Goal: Information Seeking & Learning: Find specific fact

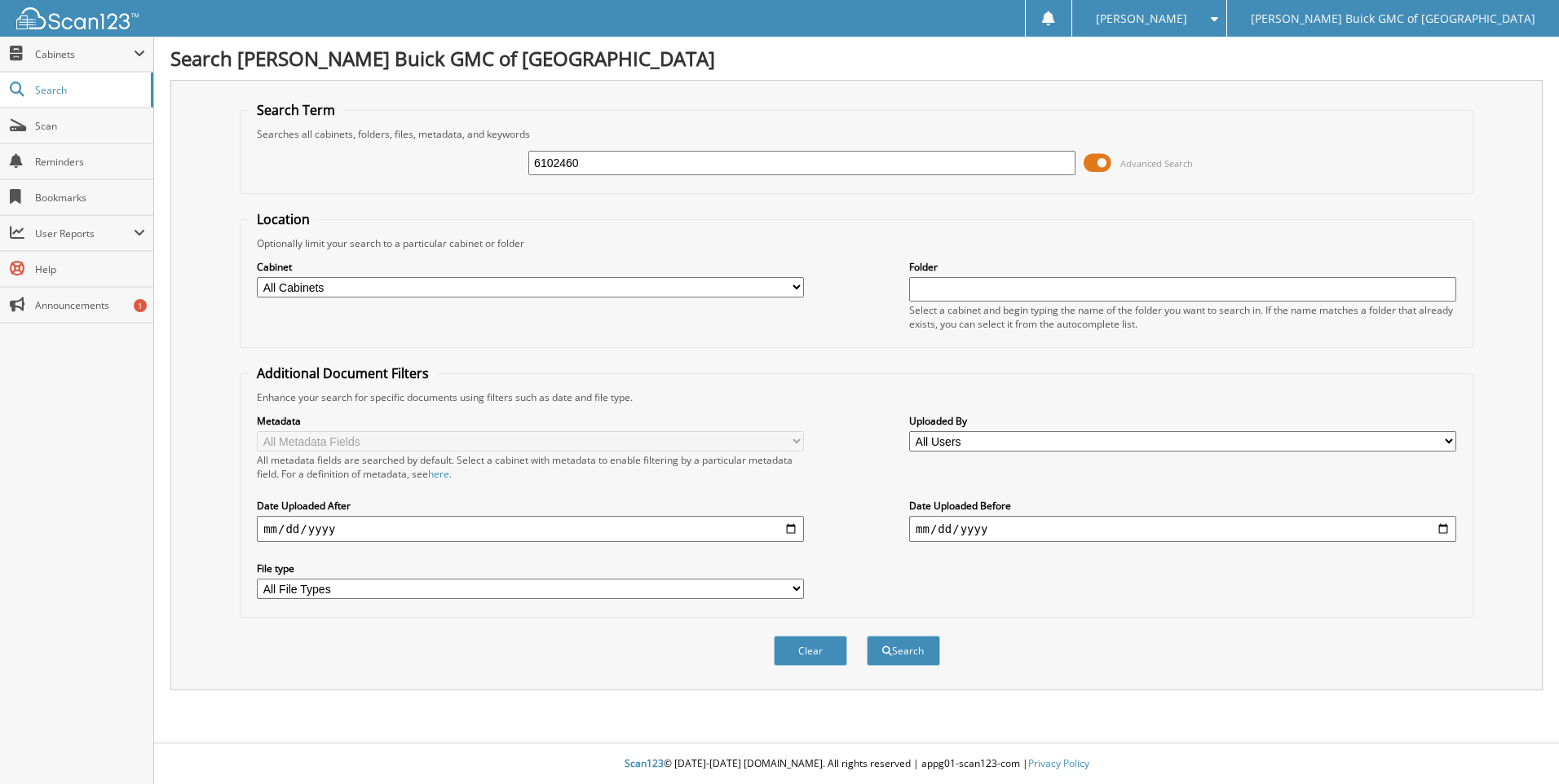
type input "6102460"
click at [866, 636] on button "Search" at bounding box center [902, 650] width 73 height 30
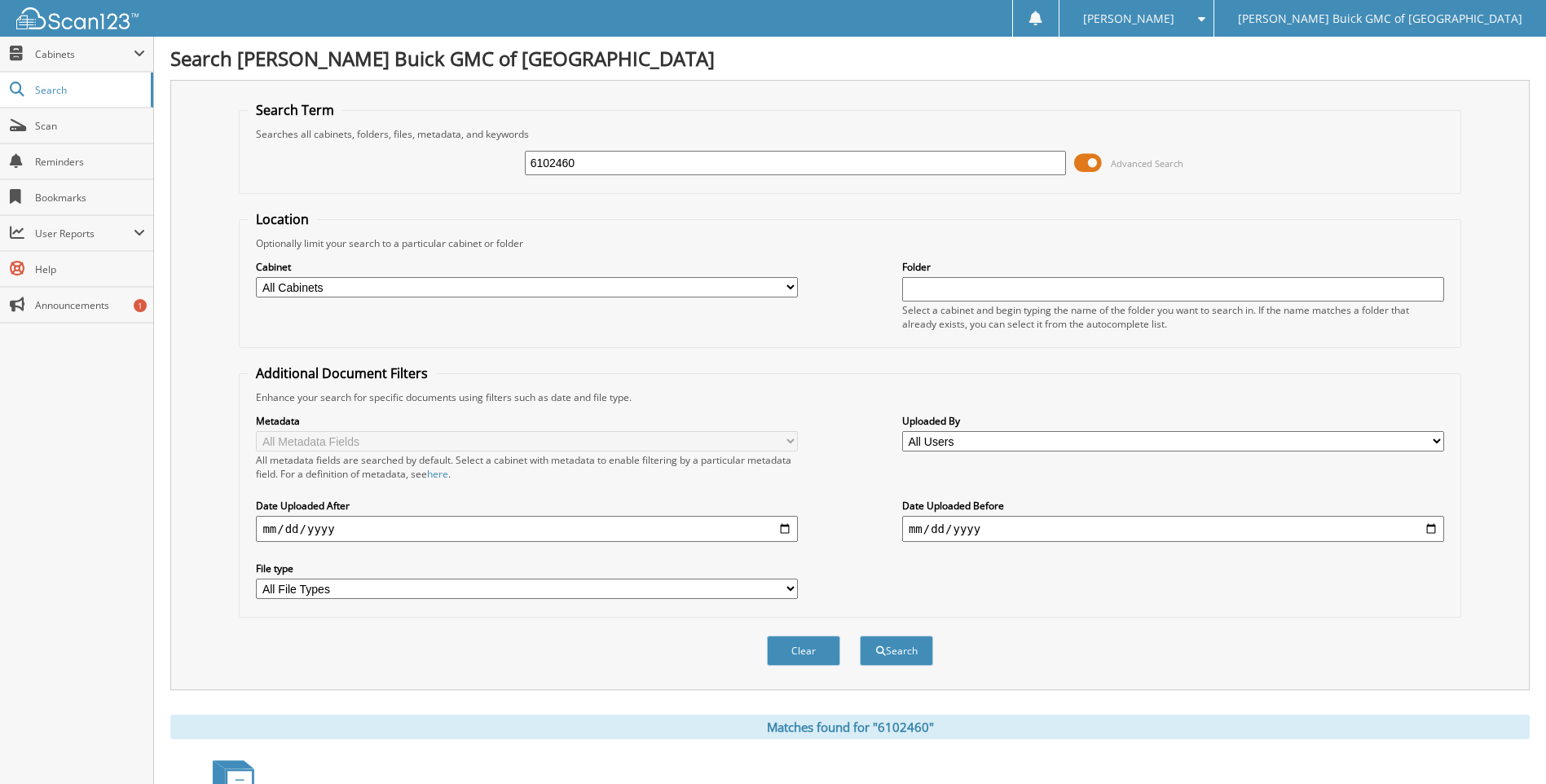
drag, startPoint x: 602, startPoint y: 169, endPoint x: 622, endPoint y: 152, distance: 26.2
click at [618, 157] on input "6102460" at bounding box center [796, 163] width 542 height 24
type input "6101812"
click at [860, 636] on button "Search" at bounding box center [896, 650] width 73 height 30
click at [652, 161] on input "6101812" at bounding box center [796, 163] width 542 height 24
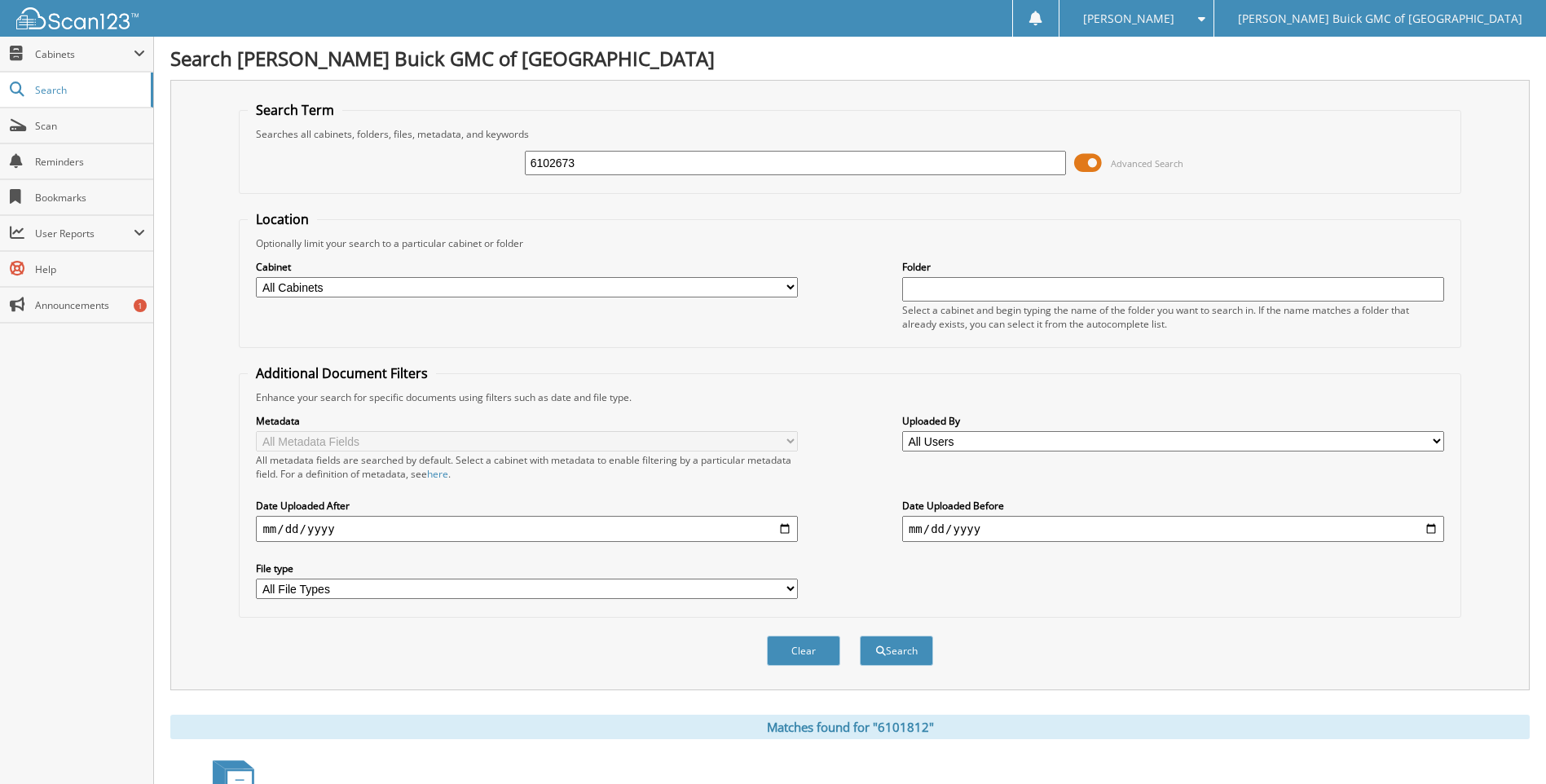
type input "6102673"
click at [860, 636] on button "Search" at bounding box center [896, 650] width 73 height 30
click at [605, 156] on input "6102673" at bounding box center [796, 163] width 542 height 24
type input "6102638"
click at [860, 636] on button "Search" at bounding box center [896, 650] width 73 height 30
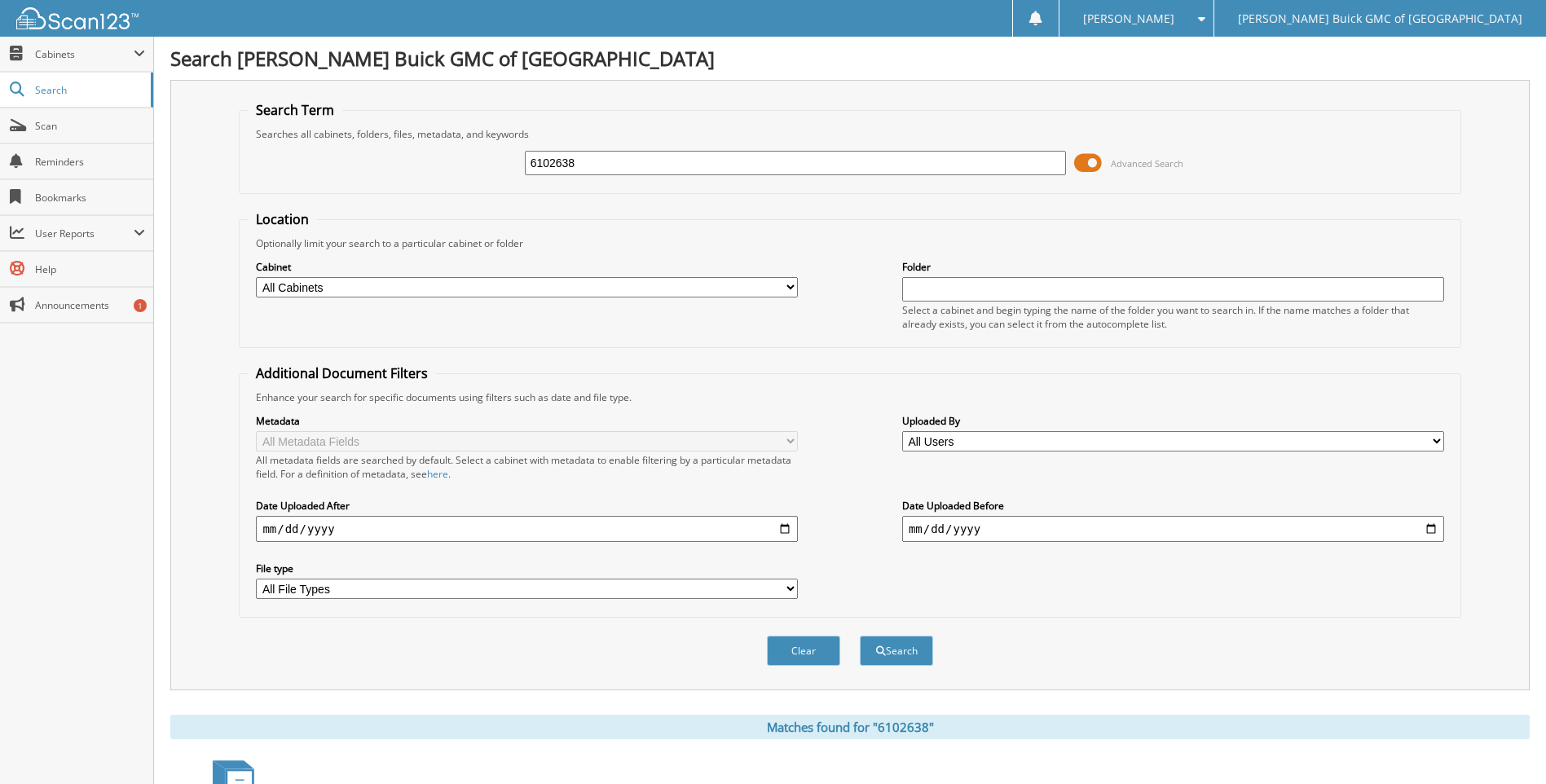
click at [603, 156] on input "6102638" at bounding box center [796, 163] width 542 height 24
type input "6100485"
click at [860, 636] on button "Search" at bounding box center [896, 650] width 73 height 30
click at [603, 156] on input "6100485" at bounding box center [796, 163] width 542 height 24
type input "6102360"
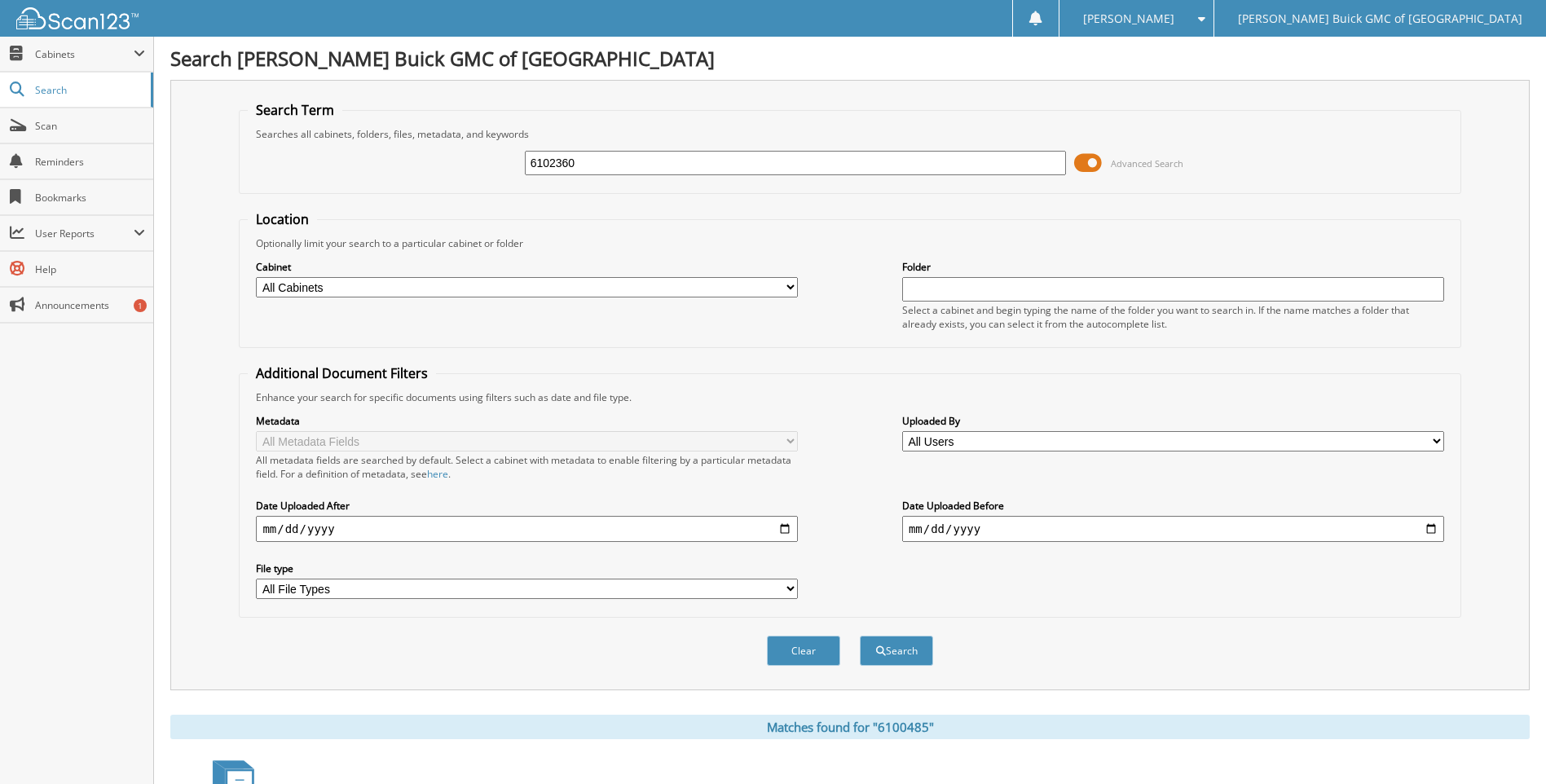
click at [860, 636] on button "Search" at bounding box center [896, 650] width 73 height 30
click at [603, 156] on input "6102360" at bounding box center [796, 163] width 542 height 24
type input "6102614"
click at [860, 636] on button "Search" at bounding box center [896, 650] width 73 height 30
click at [603, 156] on input "6102614" at bounding box center [796, 163] width 542 height 24
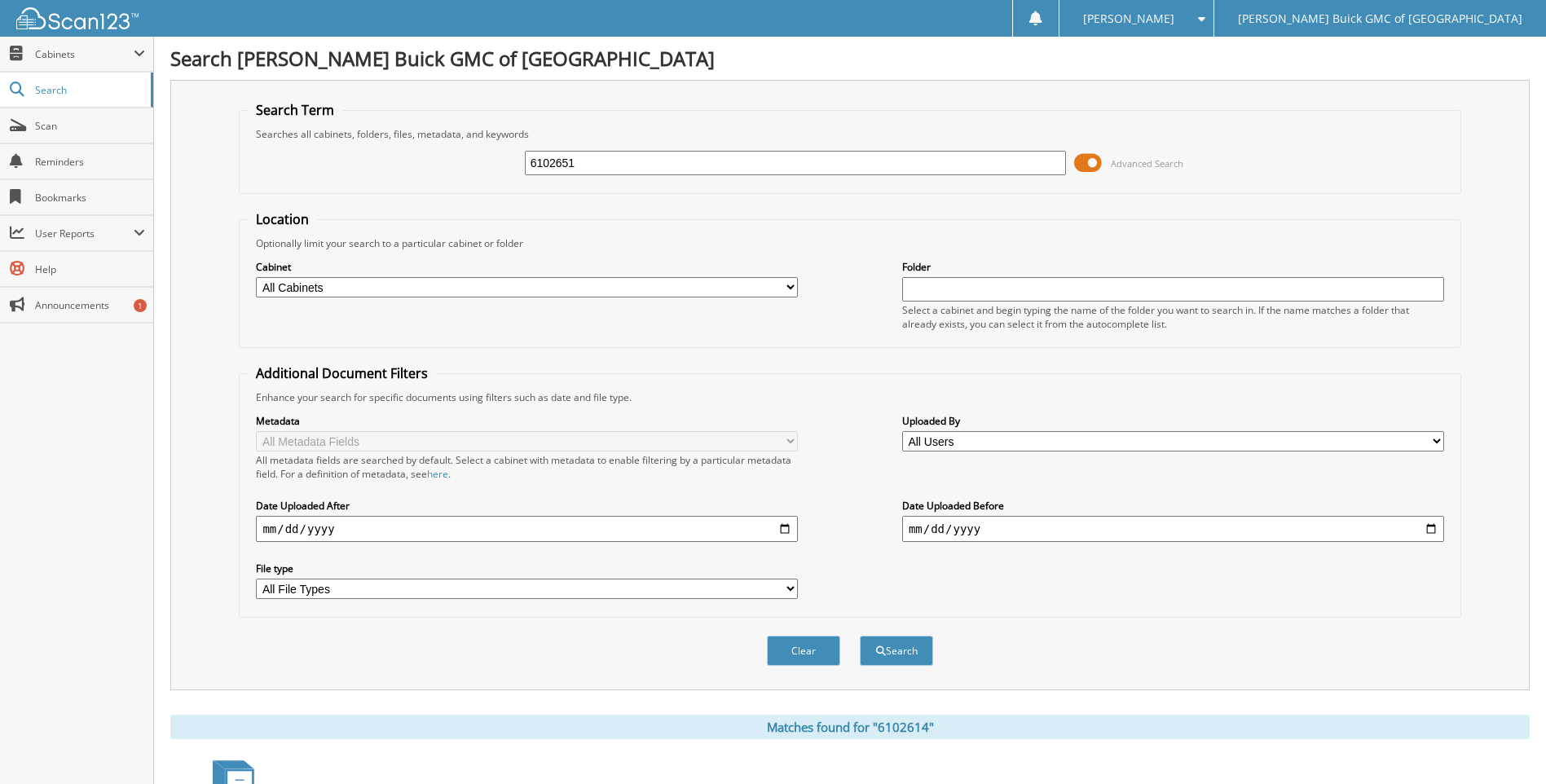
type input "6102651"
click at [860, 636] on button "Search" at bounding box center [896, 650] width 73 height 30
click at [603, 156] on input "6102651" at bounding box center [796, 163] width 542 height 24
type input "6102663"
click at [860, 636] on button "Search" at bounding box center [896, 650] width 73 height 30
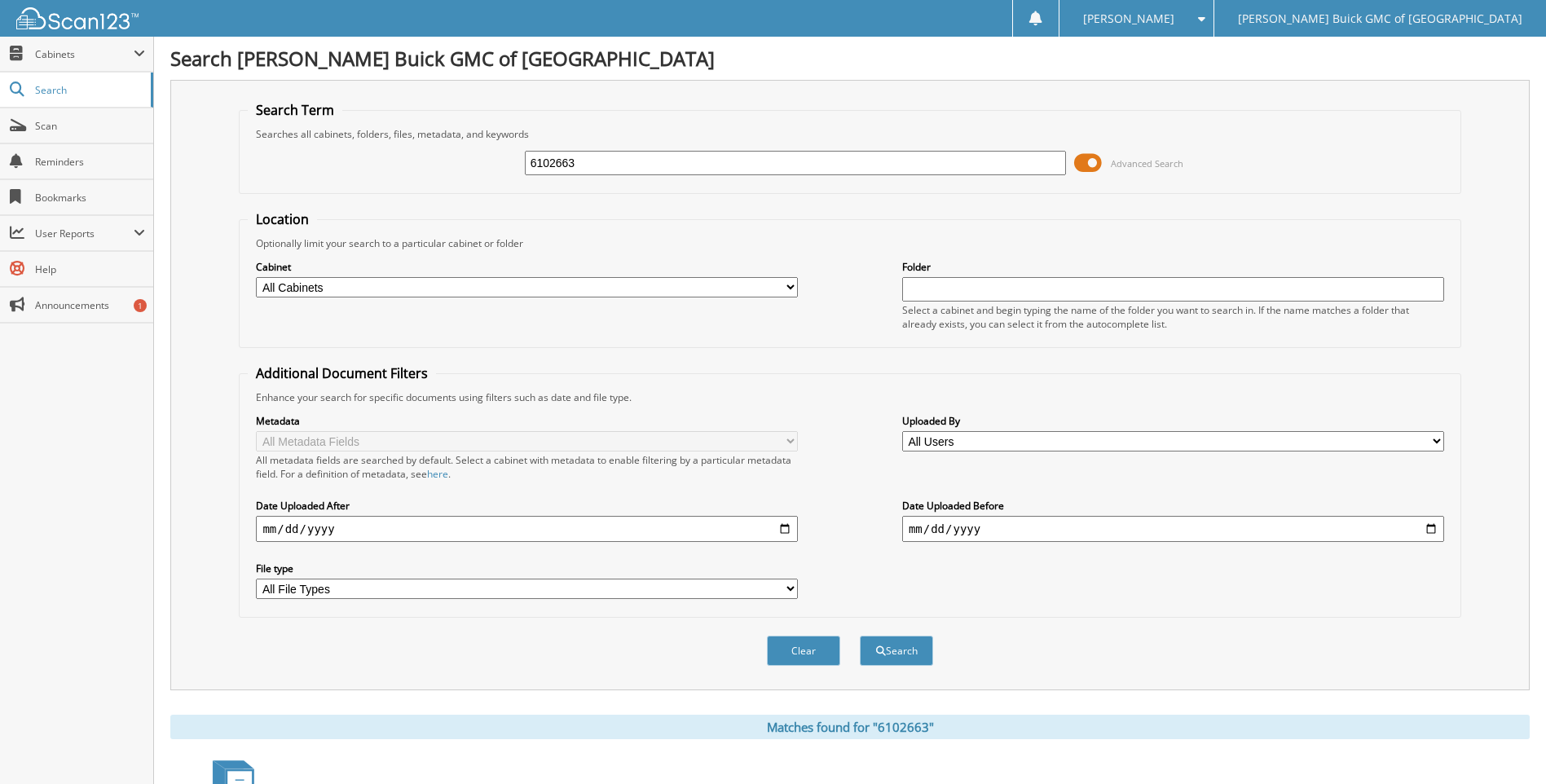
click at [603, 156] on input "6102663" at bounding box center [796, 163] width 542 height 24
type input "6102654"
click at [860, 636] on button "Search" at bounding box center [896, 650] width 73 height 30
click at [603, 156] on input "6102654" at bounding box center [796, 163] width 542 height 24
type input "6102619"
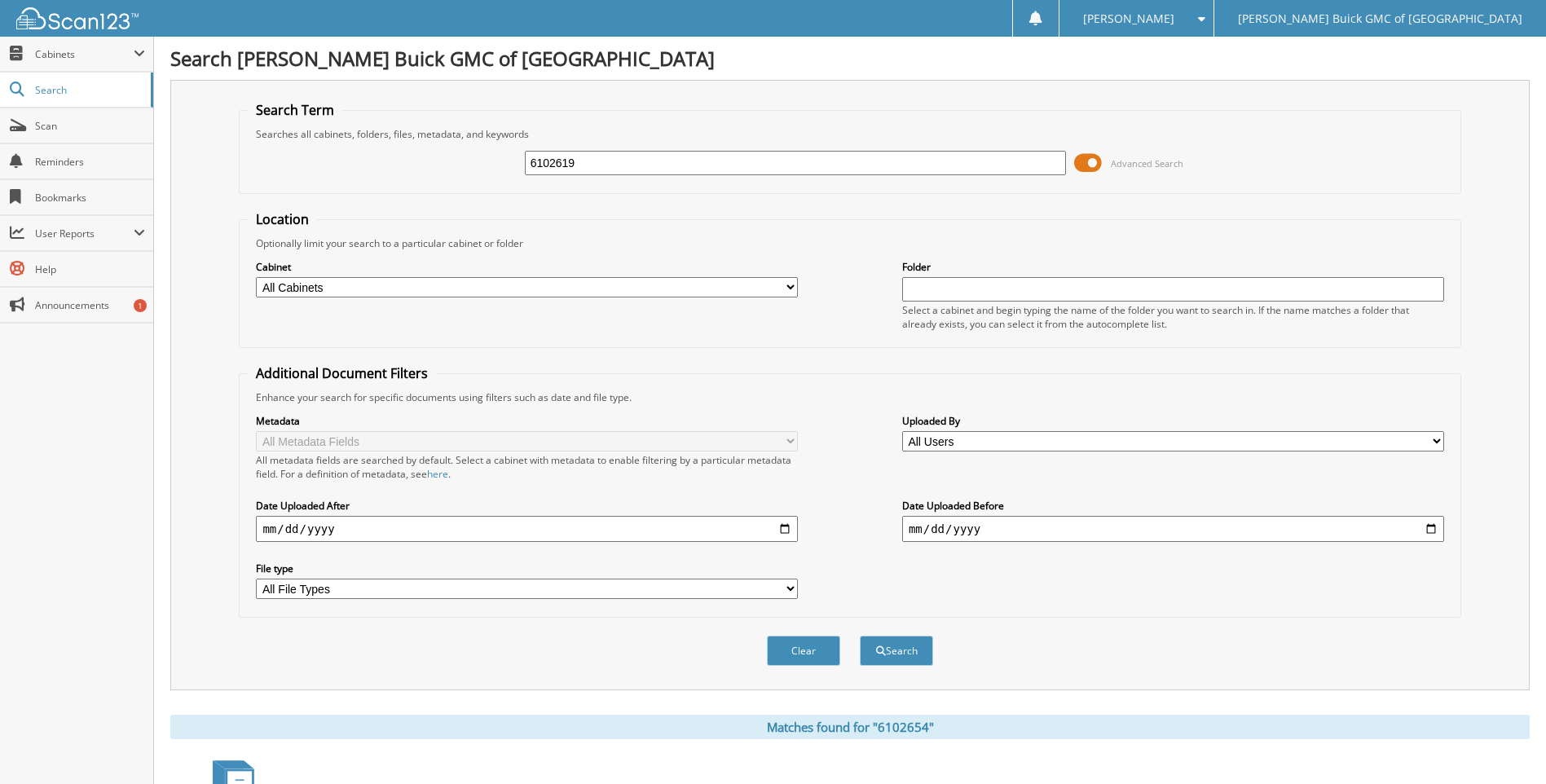
click at [860, 636] on button "Search" at bounding box center [896, 650] width 73 height 30
click at [603, 156] on input "6102619" at bounding box center [796, 163] width 542 height 24
type input "6102261"
click at [860, 636] on button "Search" at bounding box center [896, 650] width 73 height 30
click at [603, 156] on input "6102261" at bounding box center [796, 163] width 542 height 24
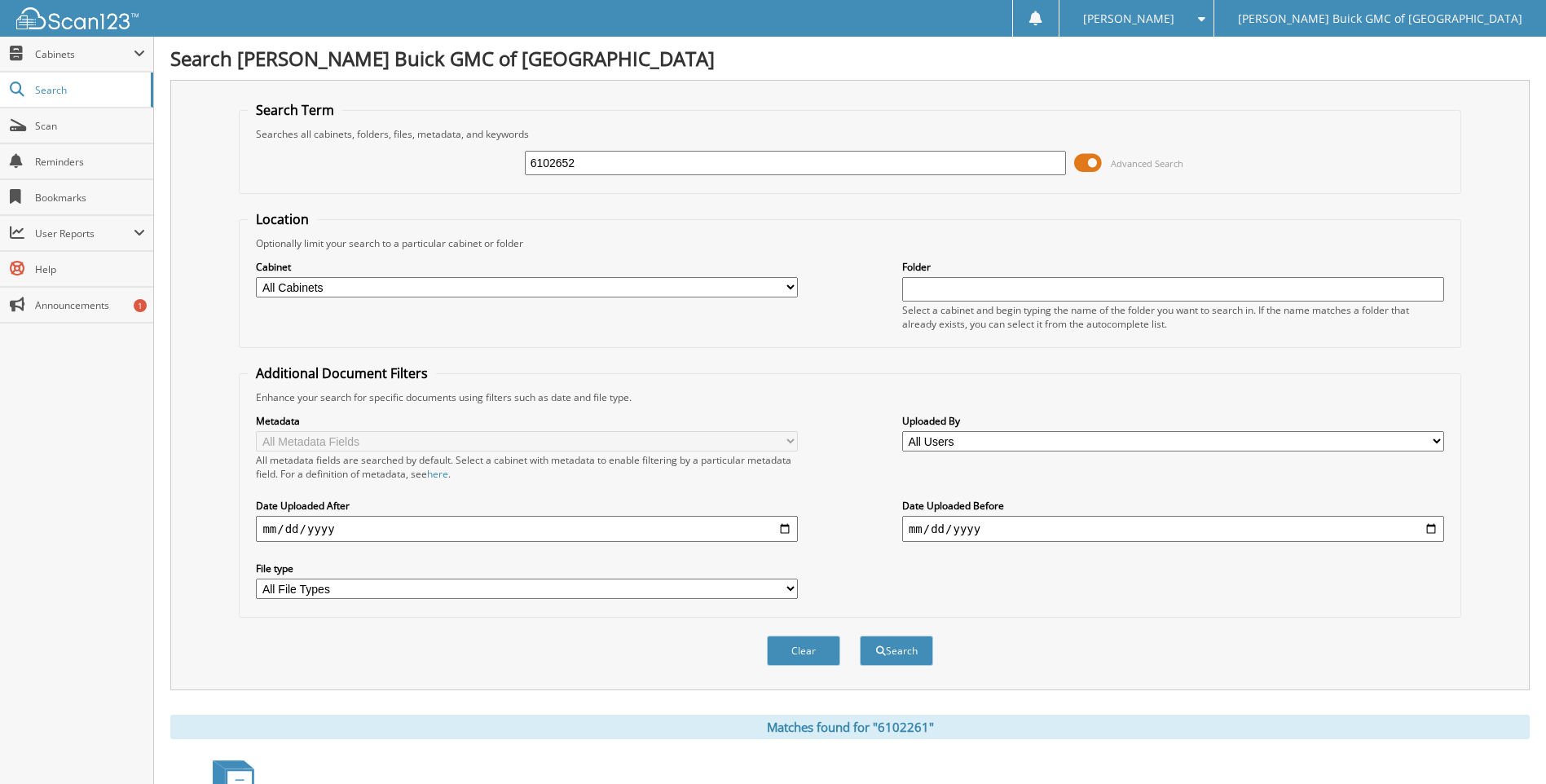
type input "6102652"
click at [860, 636] on button "Search" at bounding box center [896, 650] width 73 height 30
drag, startPoint x: 0, startPoint y: 0, endPoint x: 603, endPoint y: 156, distance: 622.9
click at [603, 156] on input "6102652" at bounding box center [796, 163] width 542 height 24
type input "6102428"
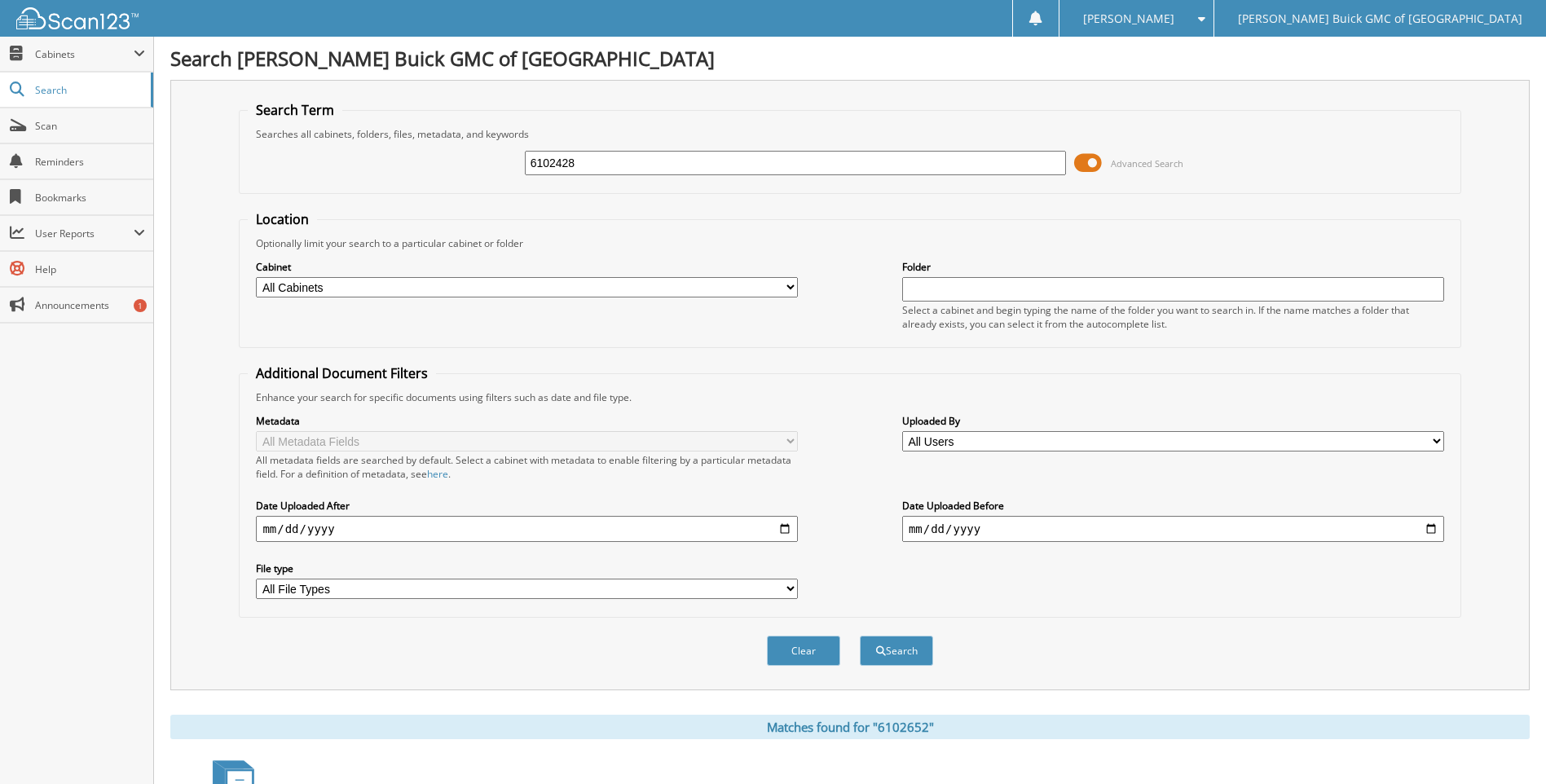
click at [860, 636] on button "Search" at bounding box center [896, 650] width 73 height 30
drag, startPoint x: 0, startPoint y: 0, endPoint x: 603, endPoint y: 156, distance: 622.9
click at [603, 156] on input "6102428" at bounding box center [796, 163] width 542 height 24
type input "6102643"
click at [860, 636] on button "Search" at bounding box center [896, 650] width 73 height 30
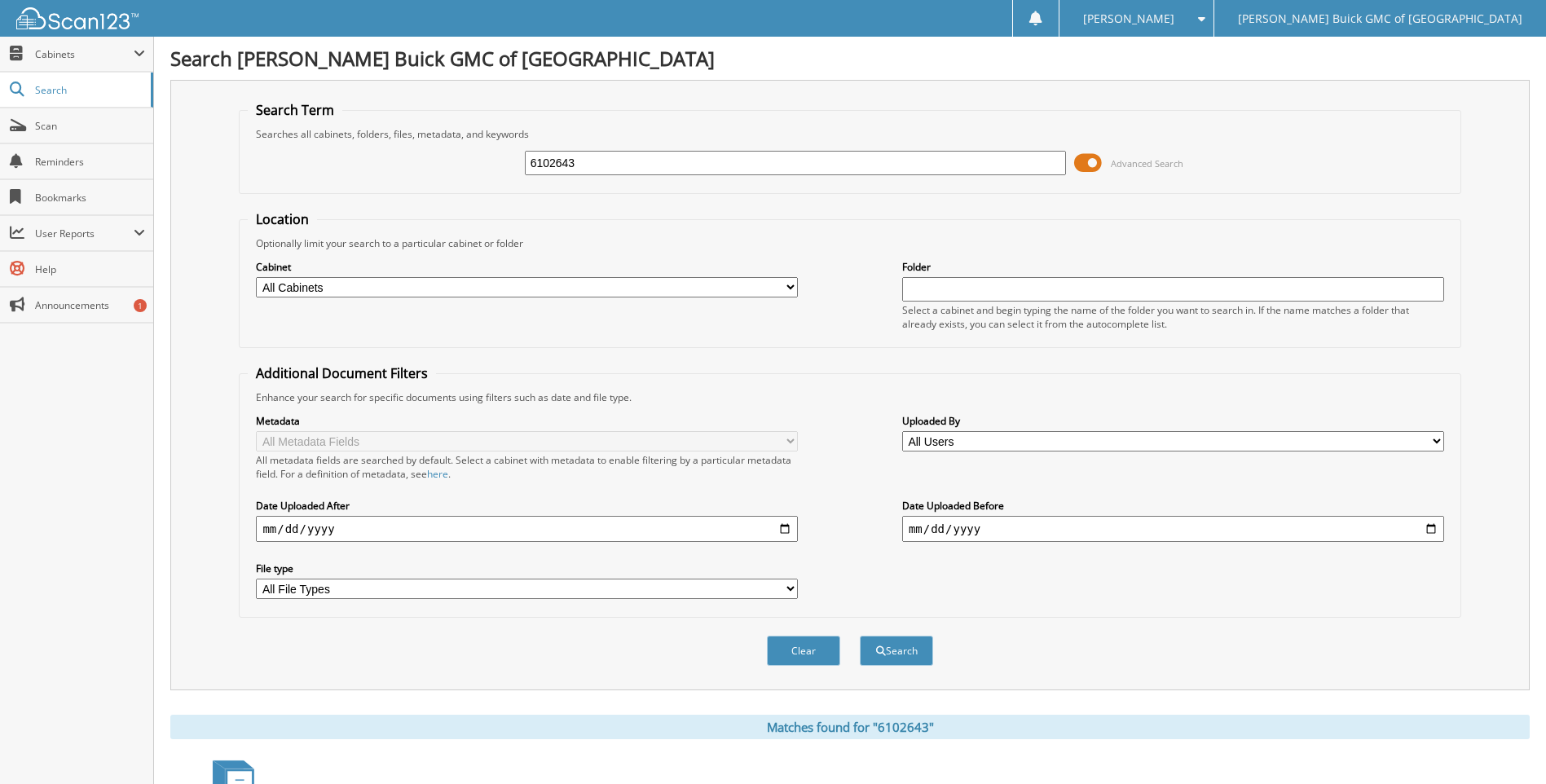
click at [603, 156] on input "6102643" at bounding box center [796, 163] width 542 height 24
type input "6102657"
click at [860, 636] on button "Search" at bounding box center [896, 650] width 73 height 30
click at [603, 156] on input "6102657" at bounding box center [796, 163] width 542 height 24
type input "6101871"
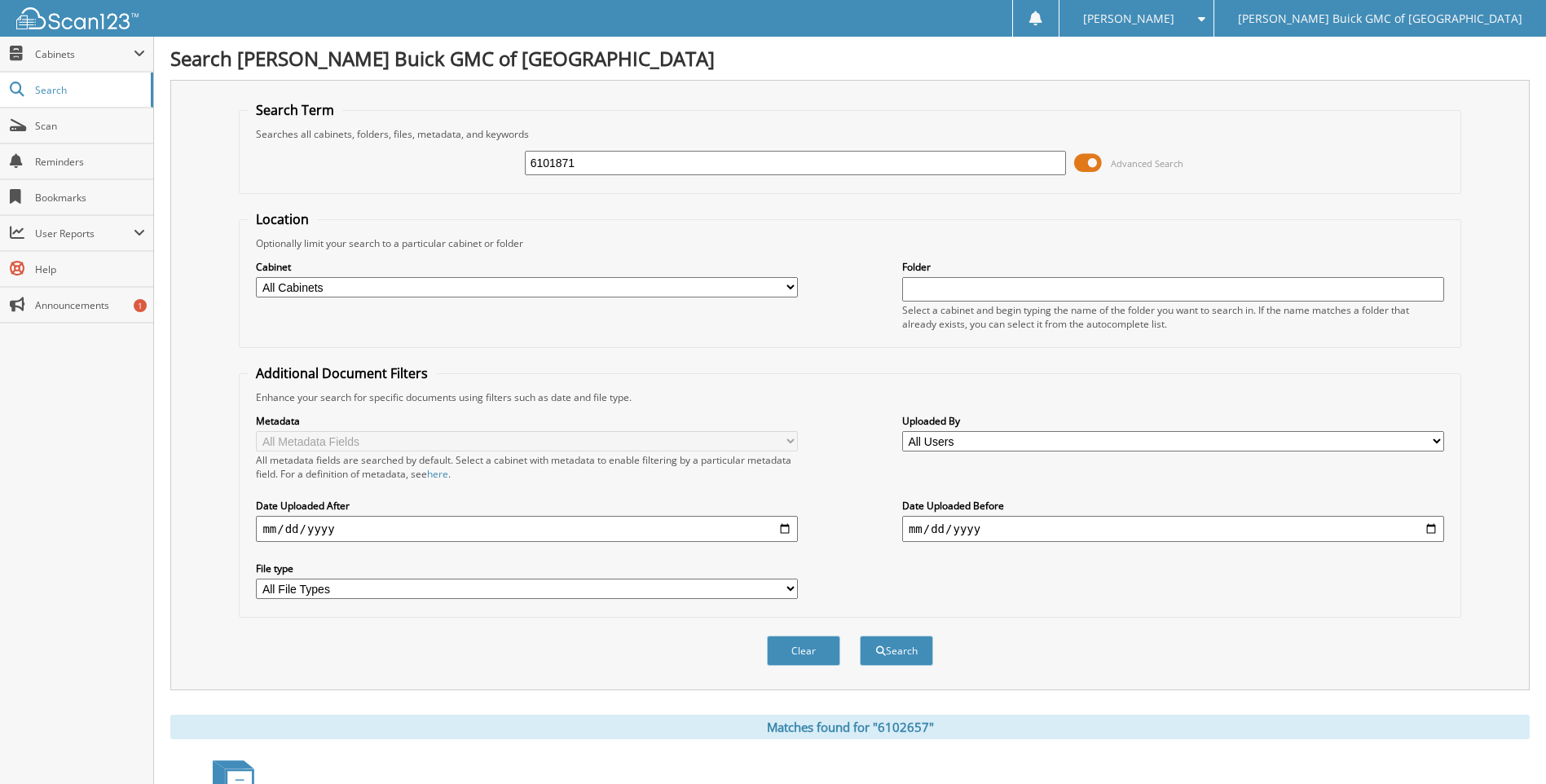
click at [860, 636] on button "Search" at bounding box center [896, 650] width 73 height 30
drag, startPoint x: 0, startPoint y: 0, endPoint x: 603, endPoint y: 156, distance: 622.9
click at [603, 156] on input "6101871" at bounding box center [796, 163] width 542 height 24
type input "6102373"
click at [860, 636] on button "Search" at bounding box center [896, 650] width 73 height 30
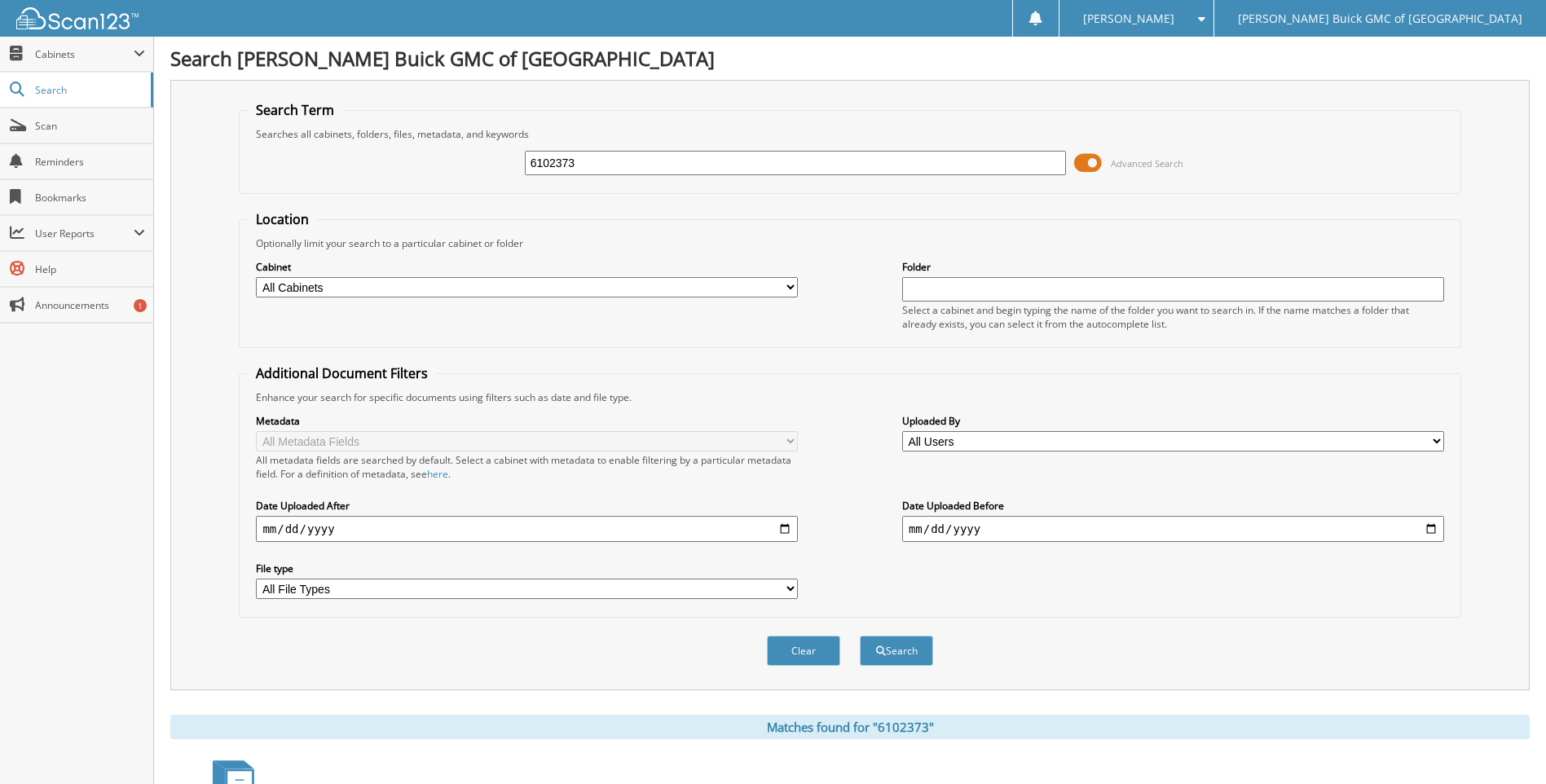
click at [603, 156] on input "6102373" at bounding box center [796, 163] width 542 height 24
type input "6102576"
click at [860, 636] on button "Search" at bounding box center [896, 650] width 73 height 30
drag, startPoint x: 0, startPoint y: 0, endPoint x: 603, endPoint y: 156, distance: 622.9
click at [603, 156] on input "6102576" at bounding box center [796, 163] width 542 height 24
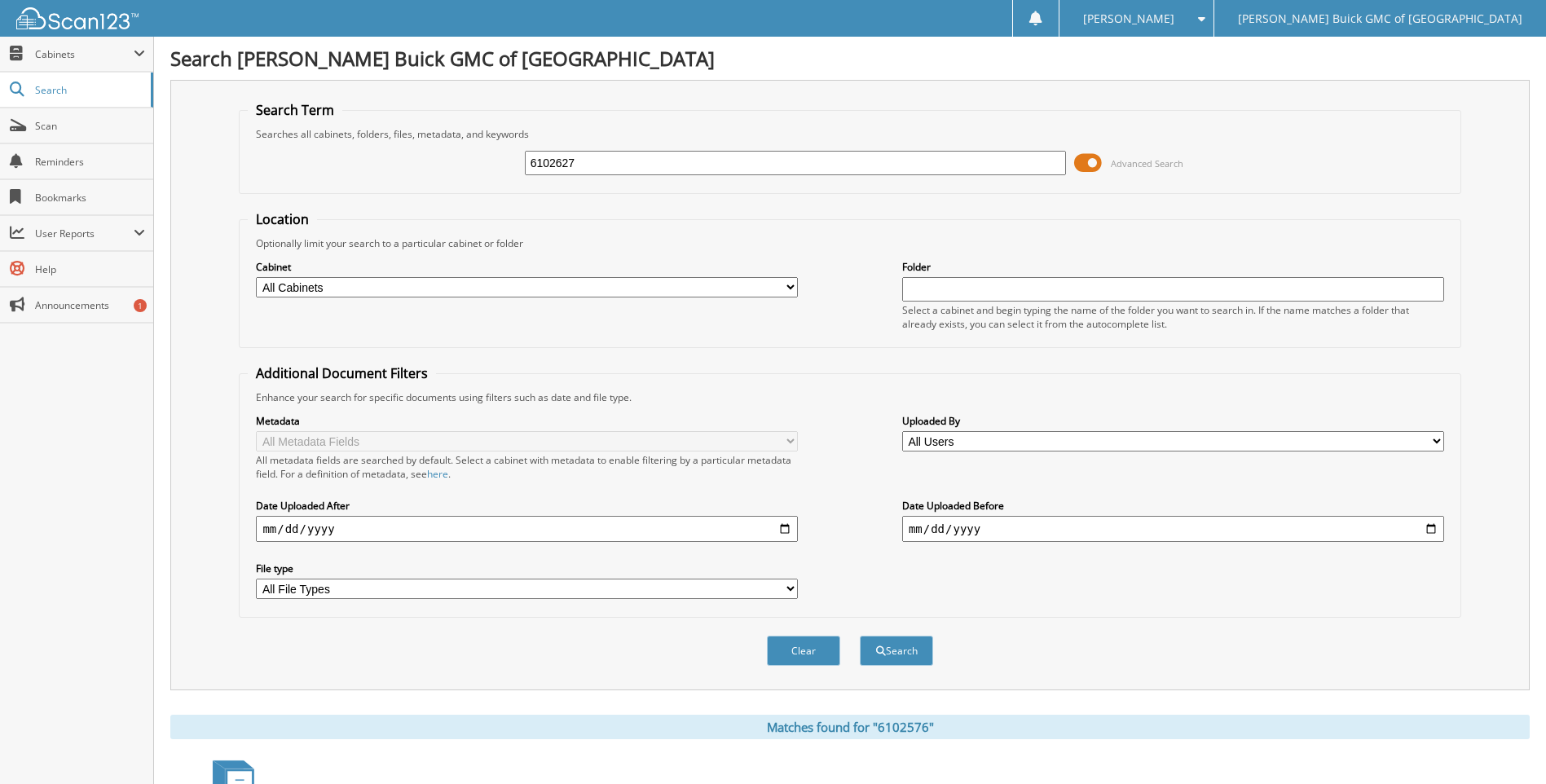
type input "6102627"
click at [860, 636] on button "Search" at bounding box center [896, 650] width 73 height 30
click at [603, 156] on input "6102627" at bounding box center [796, 163] width 542 height 24
type input "6102555"
click at [860, 636] on button "Search" at bounding box center [896, 650] width 73 height 30
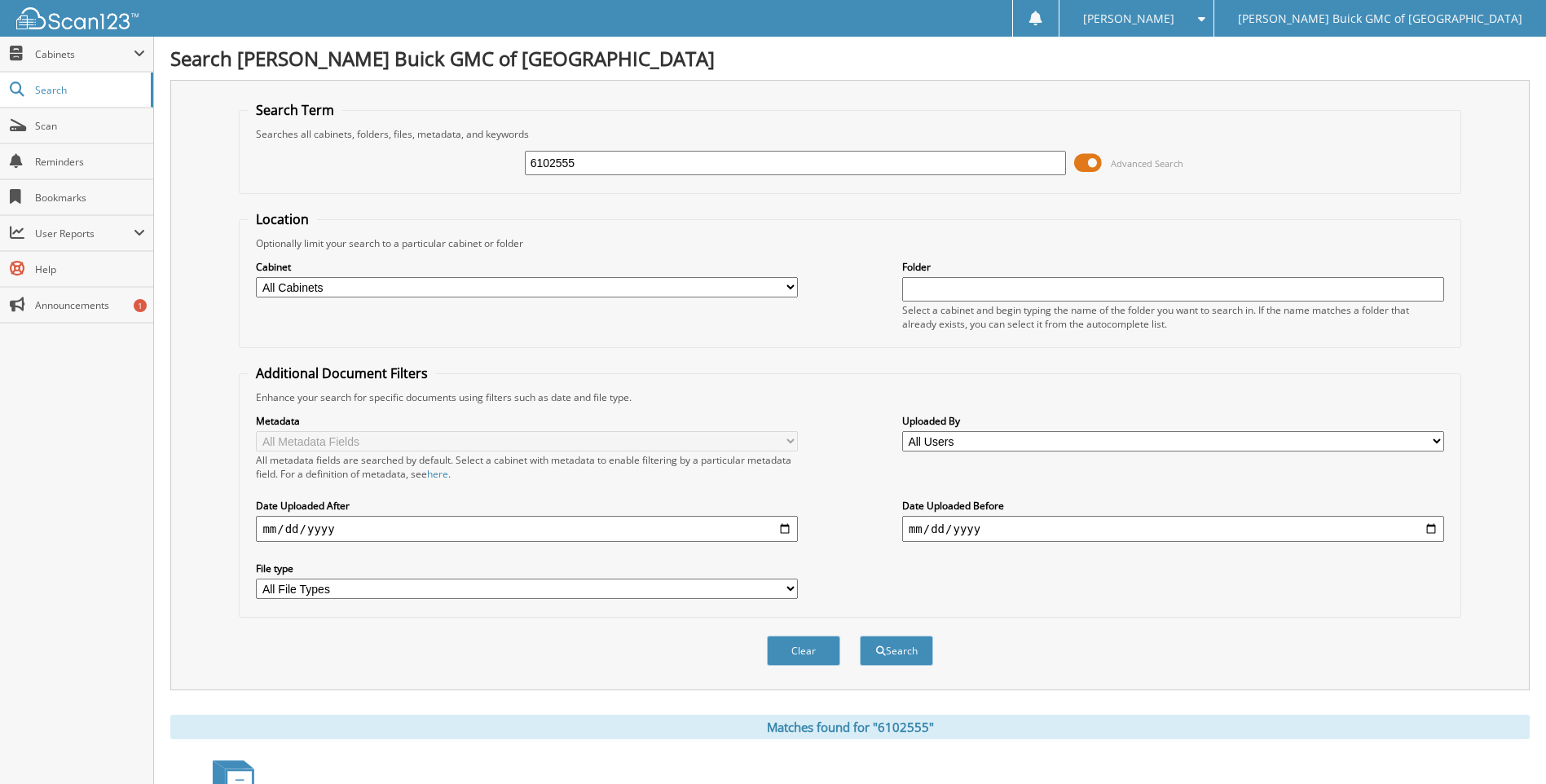
click at [603, 156] on input "6102555" at bounding box center [796, 163] width 542 height 24
type input "6102287"
click at [860, 636] on button "Search" at bounding box center [896, 650] width 73 height 30
click at [603, 156] on input "6102287" at bounding box center [796, 163] width 542 height 24
type input "6097720"
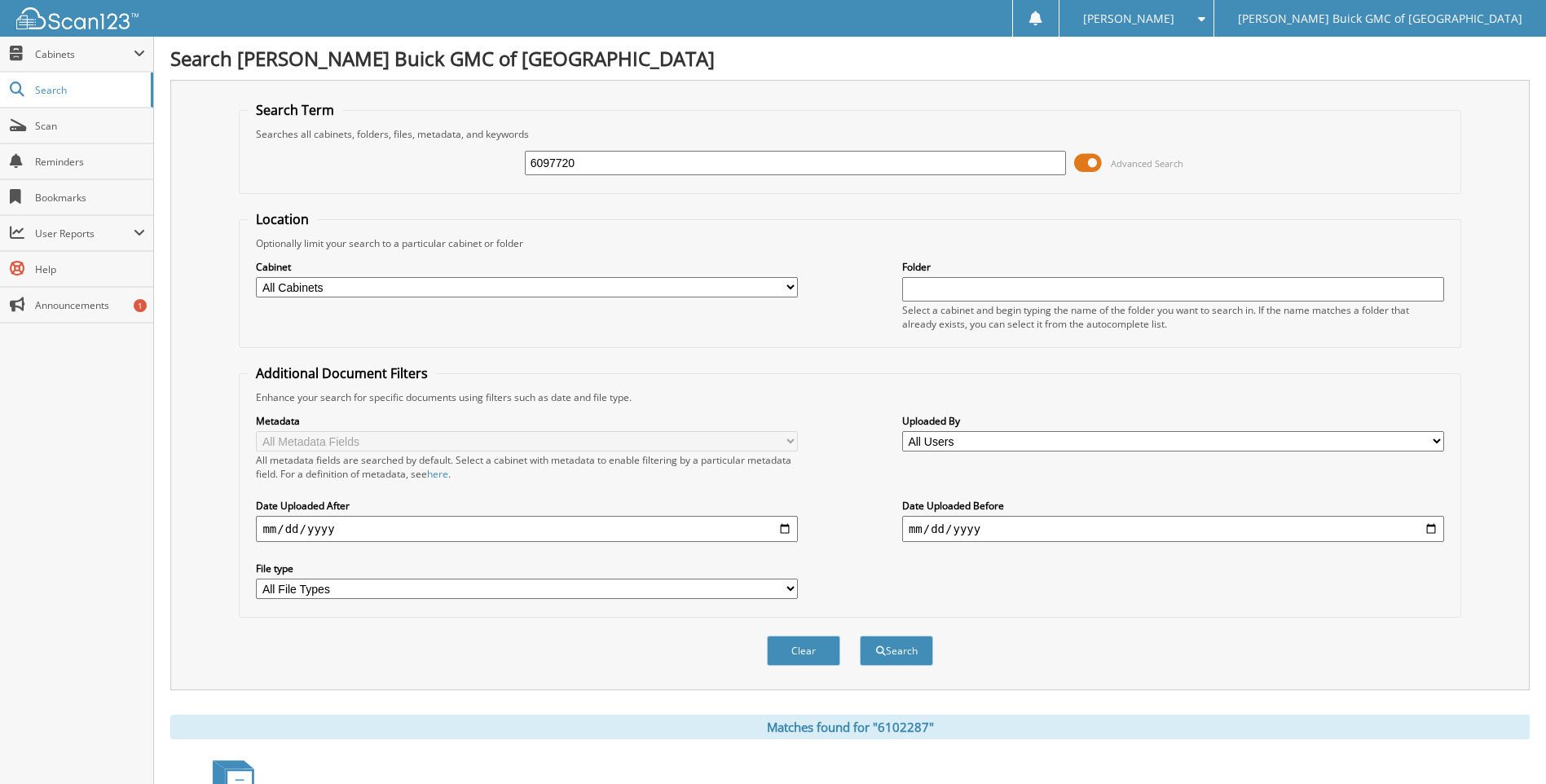
click at [860, 636] on button "Search" at bounding box center [896, 650] width 73 height 30
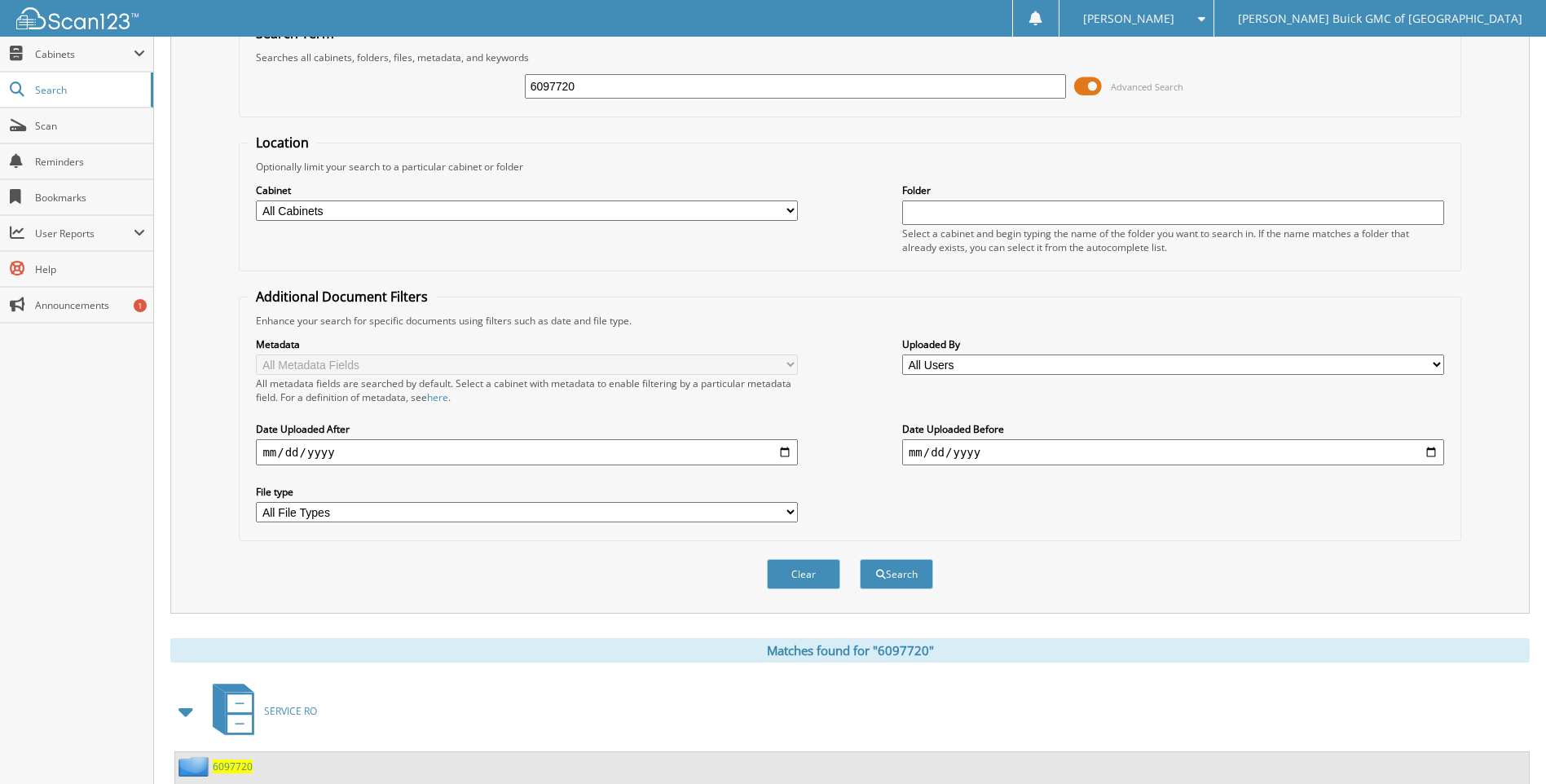
scroll to position [163, 0]
